Goal: Information Seeking & Learning: Learn about a topic

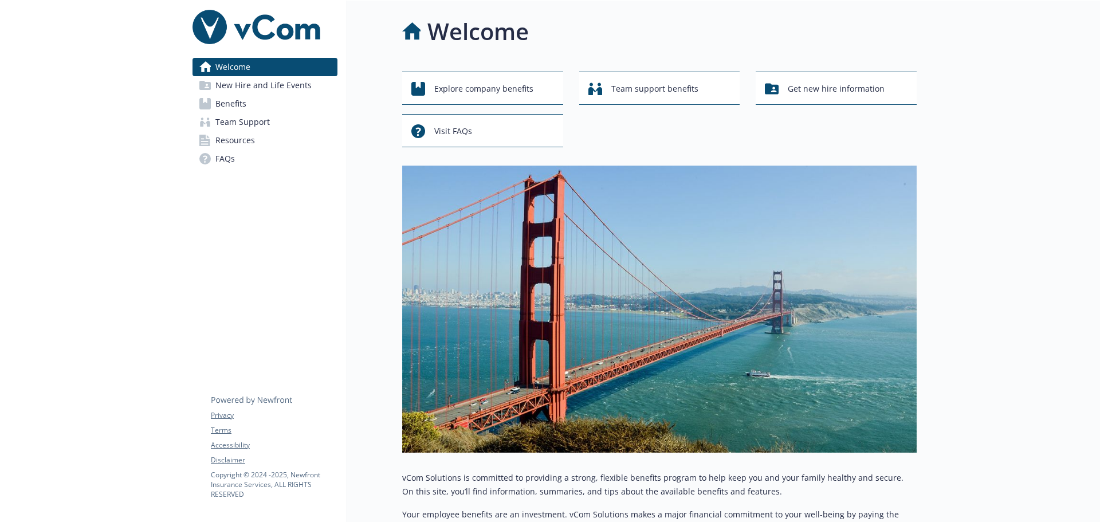
click at [262, 109] on link "Benefits" at bounding box center [264, 104] width 145 height 18
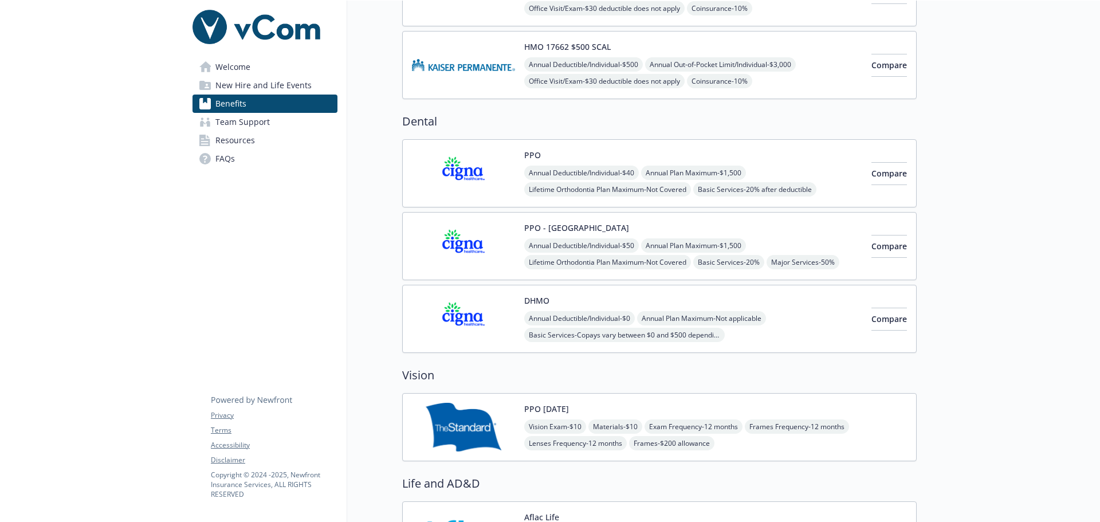
scroll to position [974, 0]
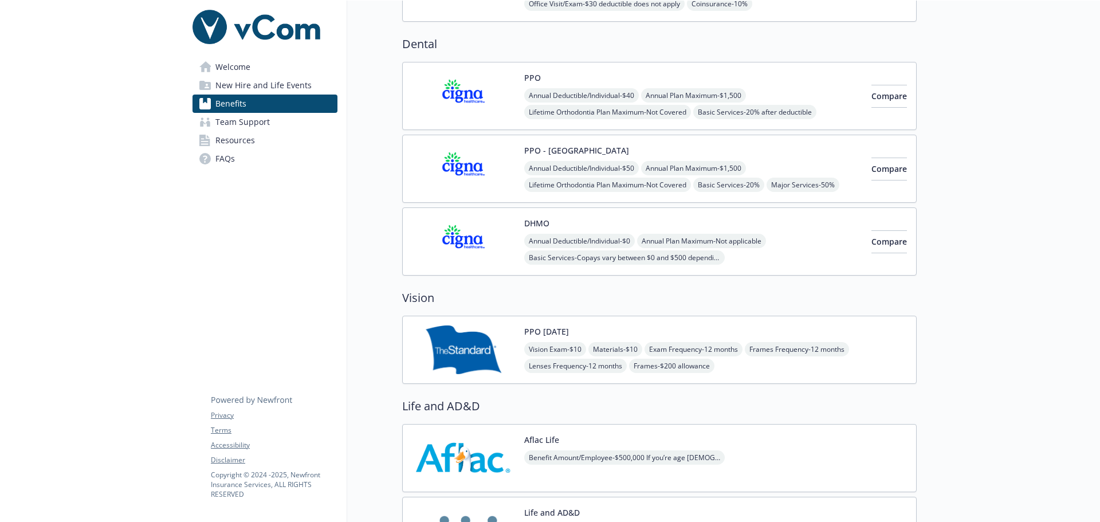
click at [849, 349] on span "Frames Frequency - 12 months" at bounding box center [797, 349] width 104 height 14
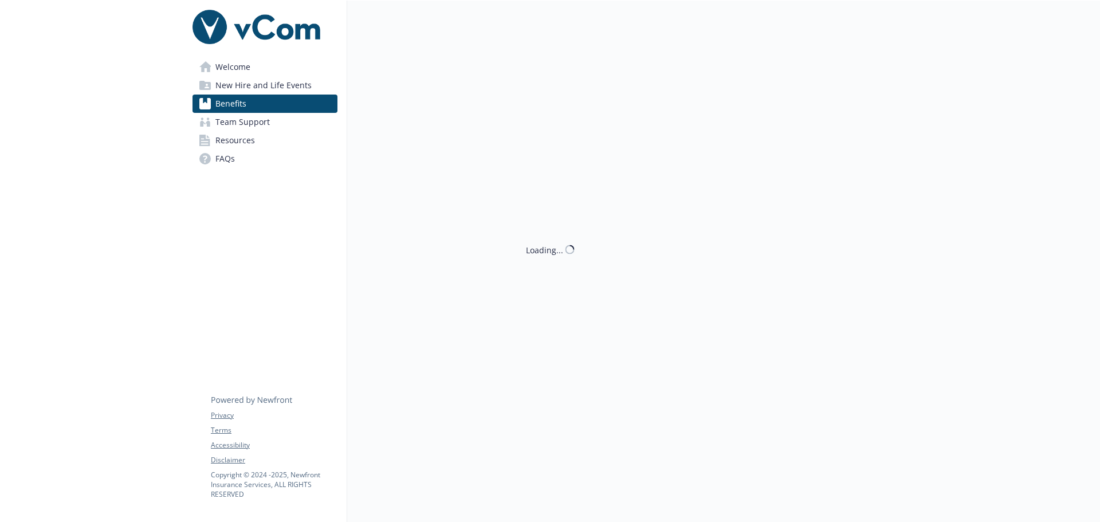
scroll to position [974, 0]
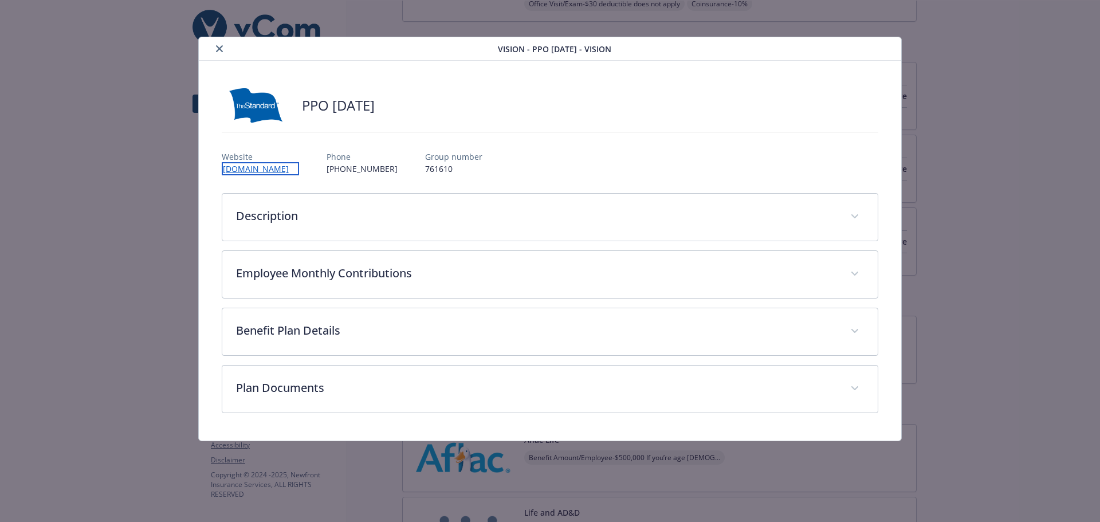
click at [258, 170] on link "[DOMAIN_NAME]" at bounding box center [260, 168] width 77 height 13
